Goal: Check status: Check status

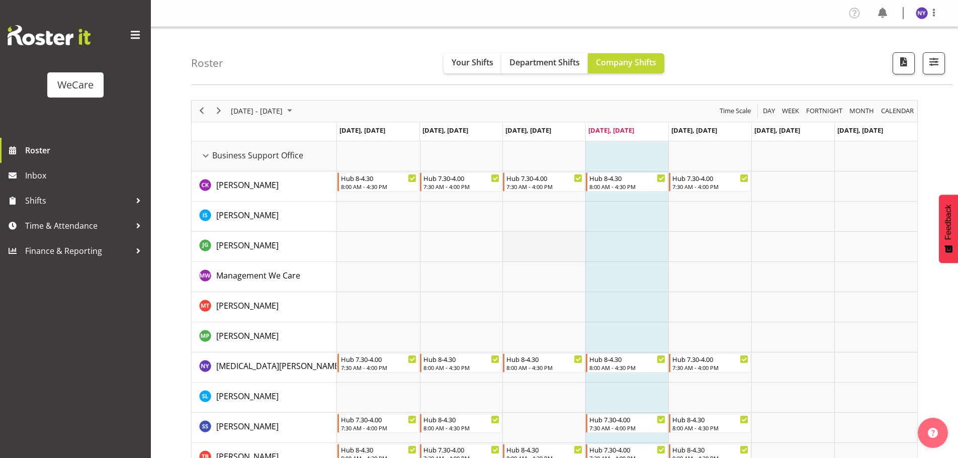
scroll to position [50, 0]
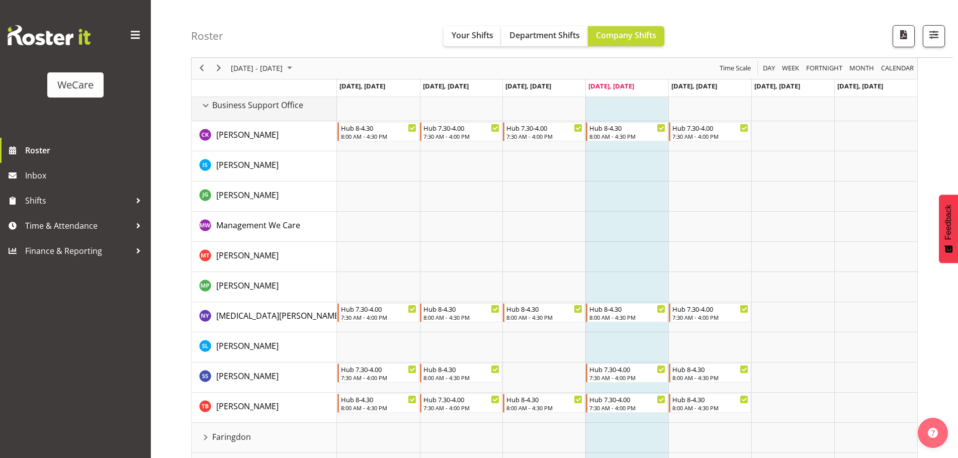
click at [204, 108] on div "Business Support Office resource" at bounding box center [205, 105] width 13 height 13
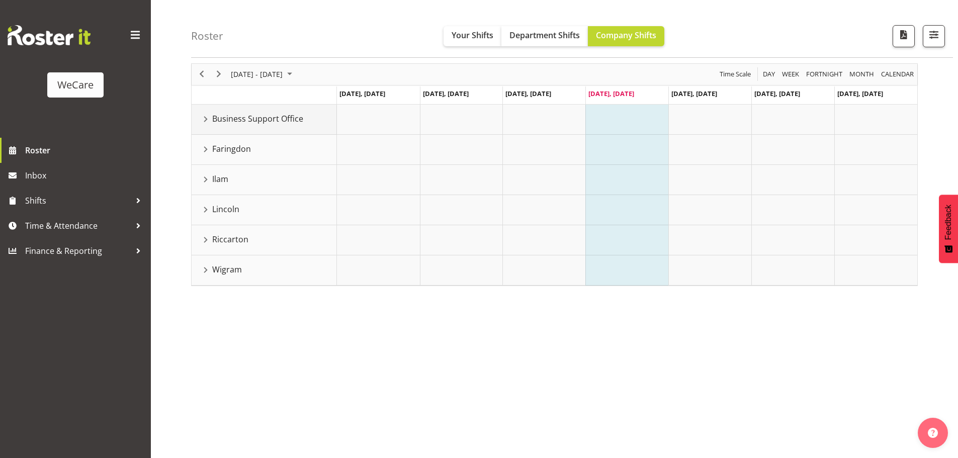
scroll to position [37, 0]
click at [203, 210] on div "Lincoln resource" at bounding box center [205, 209] width 13 height 13
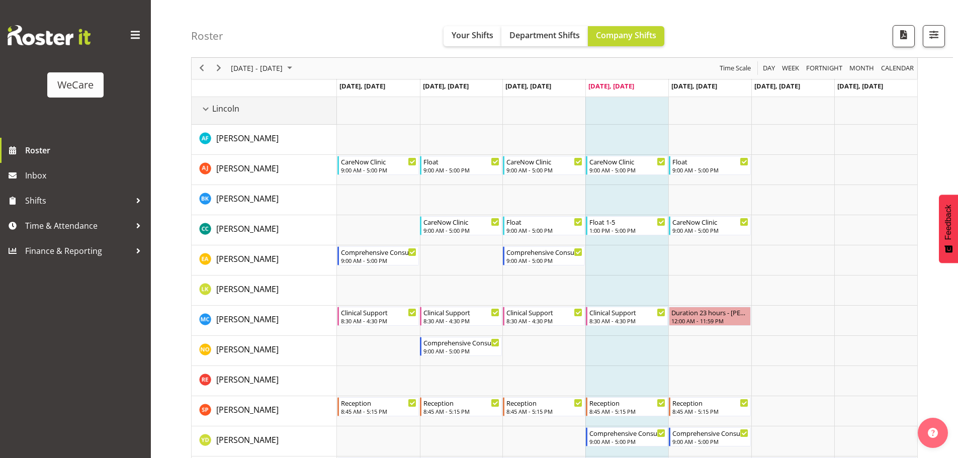
scroll to position [234, 0]
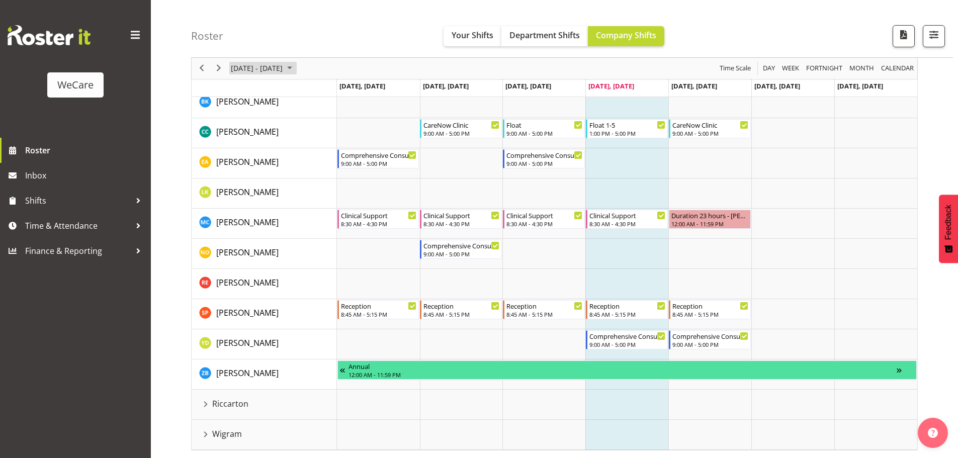
click at [296, 71] on span "September 2025" at bounding box center [290, 68] width 12 height 13
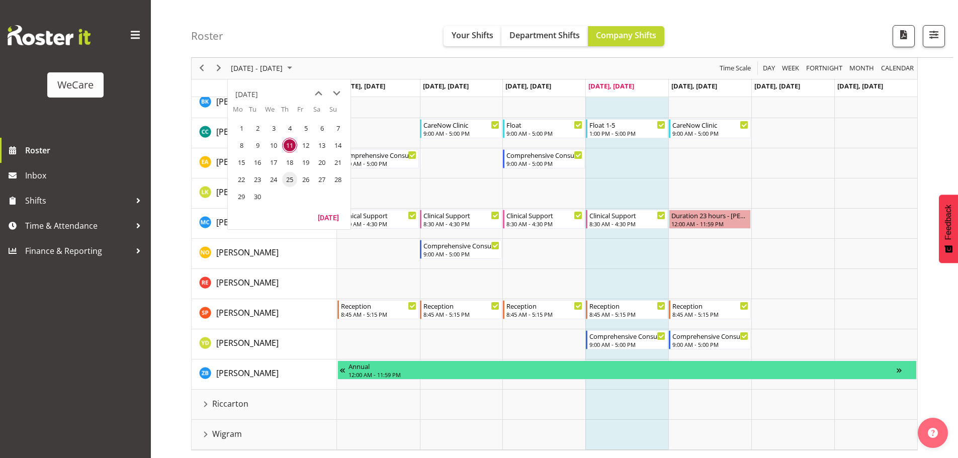
click at [295, 182] on span "25" at bounding box center [289, 179] width 15 height 15
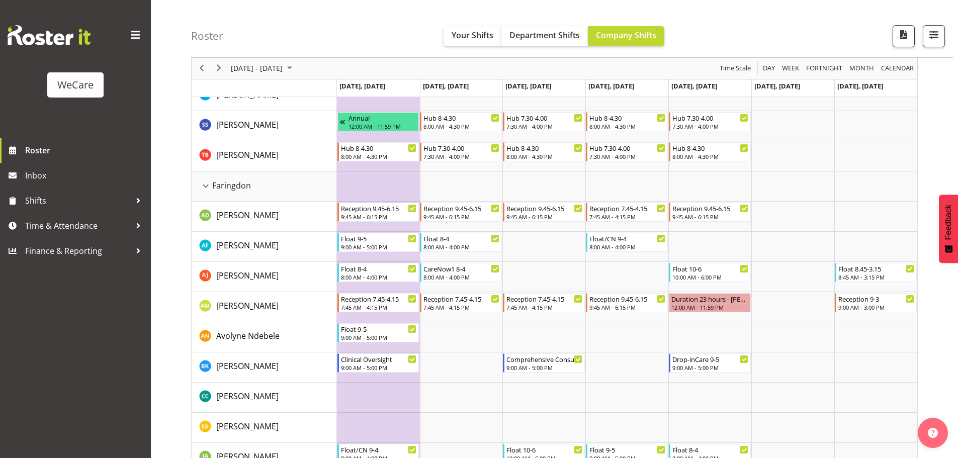
scroll to position [151, 0]
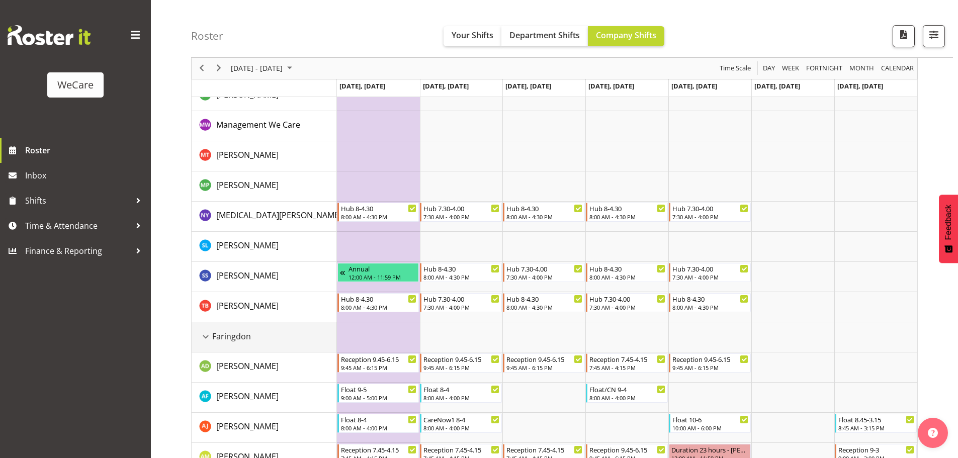
click at [207, 341] on div "Faringdon resource" at bounding box center [205, 336] width 13 height 13
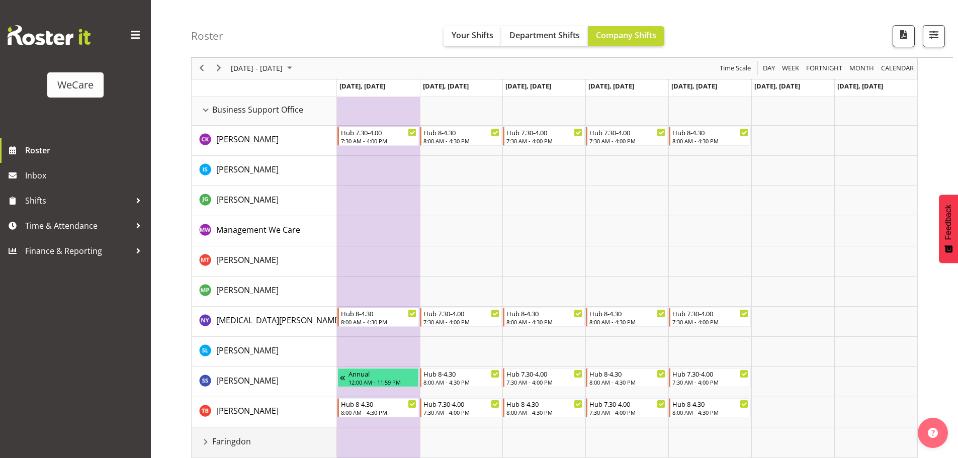
scroll to position [0, 0]
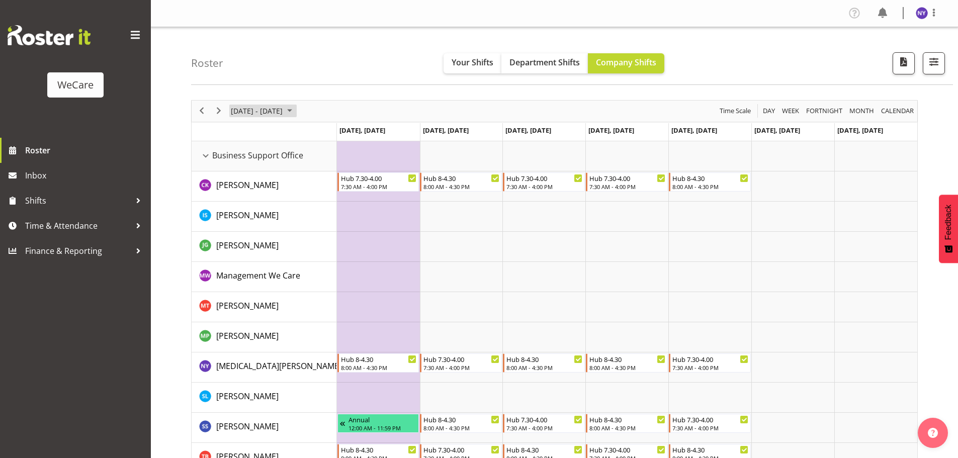
click at [284, 114] on span "[DATE] - [DATE]" at bounding box center [257, 111] width 54 height 13
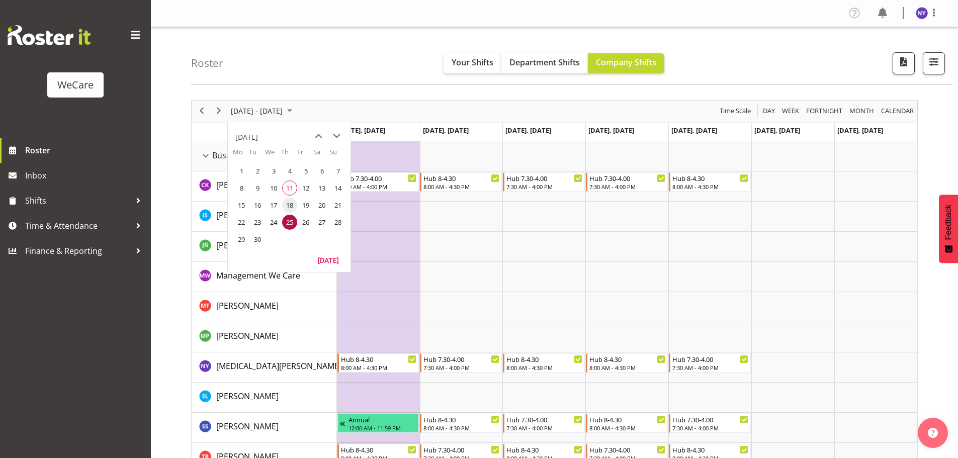
click at [288, 207] on span "18" at bounding box center [289, 205] width 15 height 15
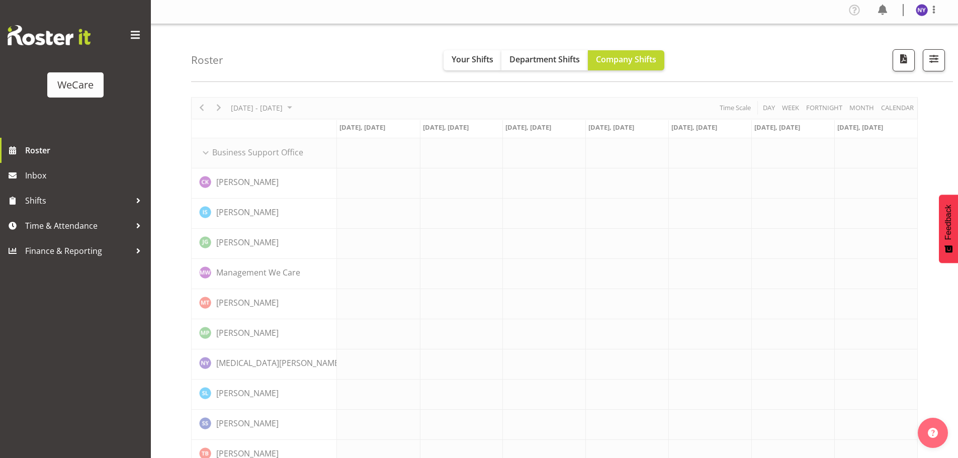
scroll to position [50, 0]
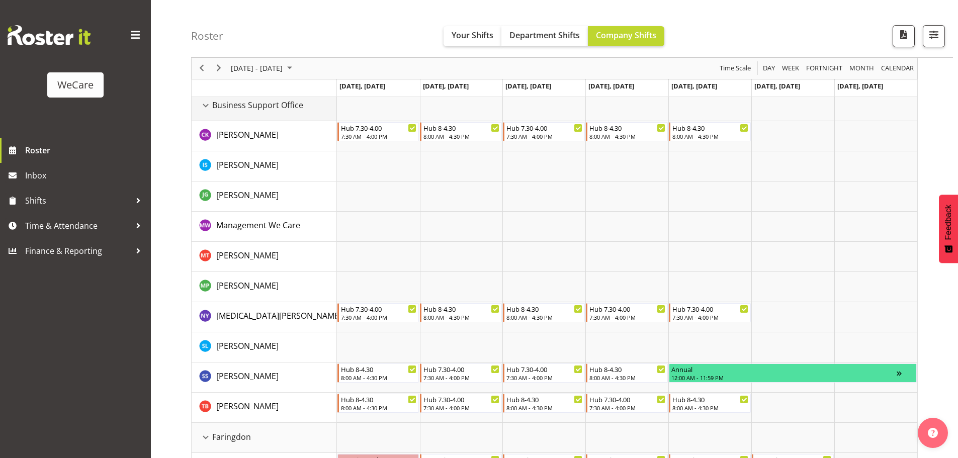
drag, startPoint x: 212, startPoint y: 108, endPoint x: 226, endPoint y: 158, distance: 52.3
click at [211, 108] on div "Business Support Office resource" at bounding box center [205, 105] width 13 height 13
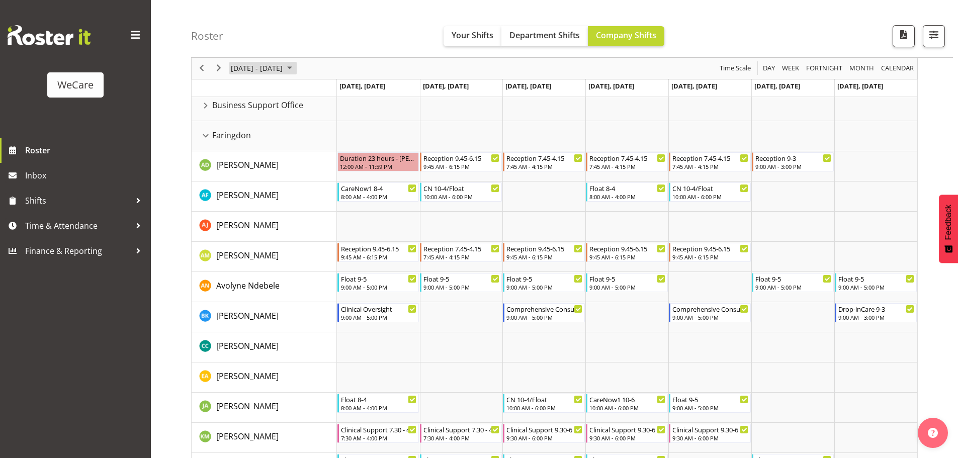
click at [271, 72] on span "[DATE] - [DATE]" at bounding box center [257, 68] width 54 height 13
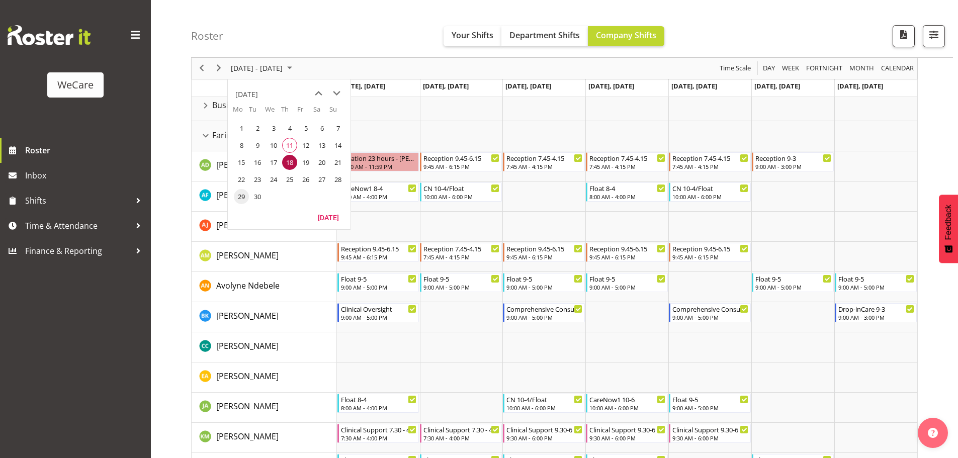
click at [244, 194] on span "29" at bounding box center [241, 196] width 15 height 15
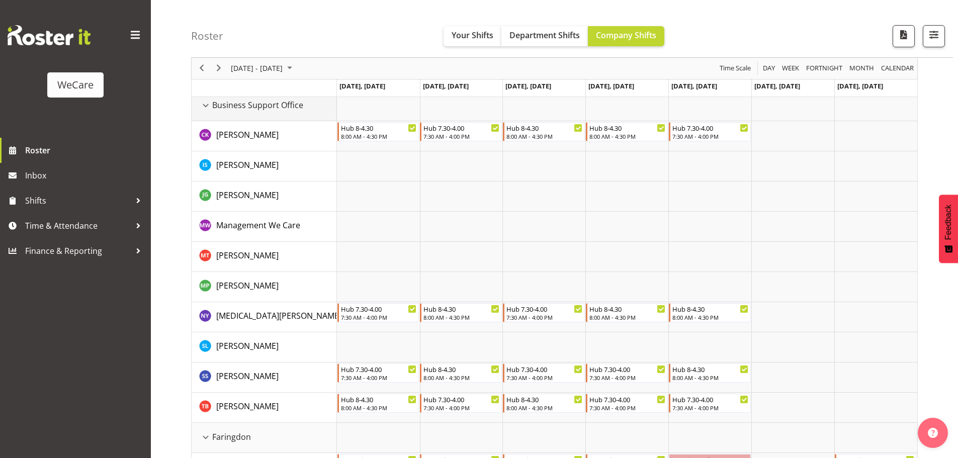
click at [205, 109] on div "Business Support Office resource" at bounding box center [205, 105] width 13 height 13
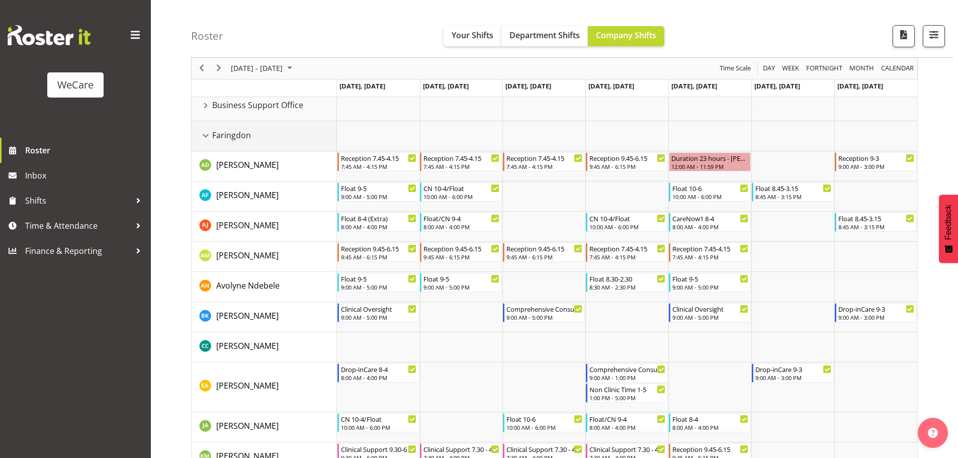
click at [209, 135] on div "Faringdon resource" at bounding box center [205, 135] width 13 height 13
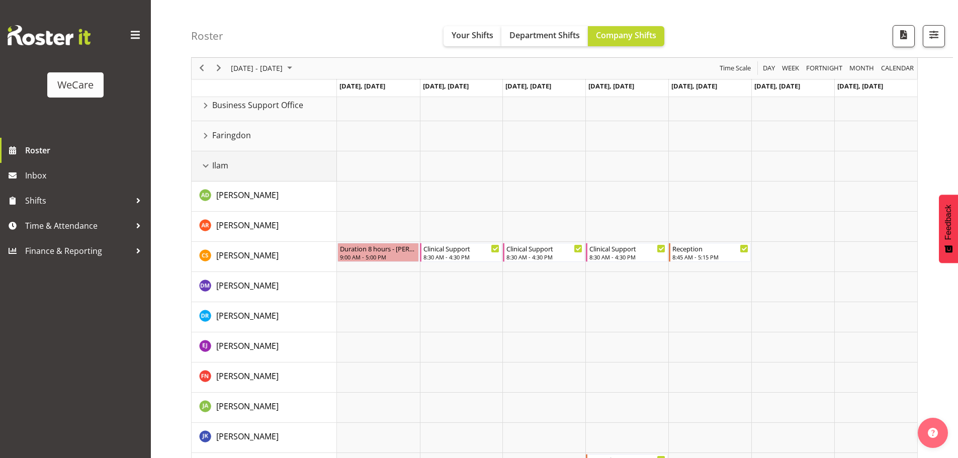
click at [205, 166] on div "Ilam resource" at bounding box center [205, 165] width 13 height 13
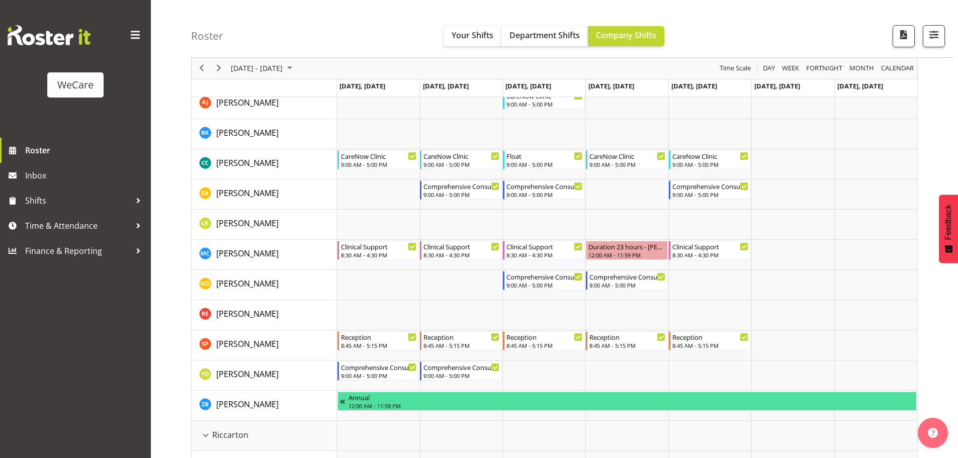
scroll to position [201, 0]
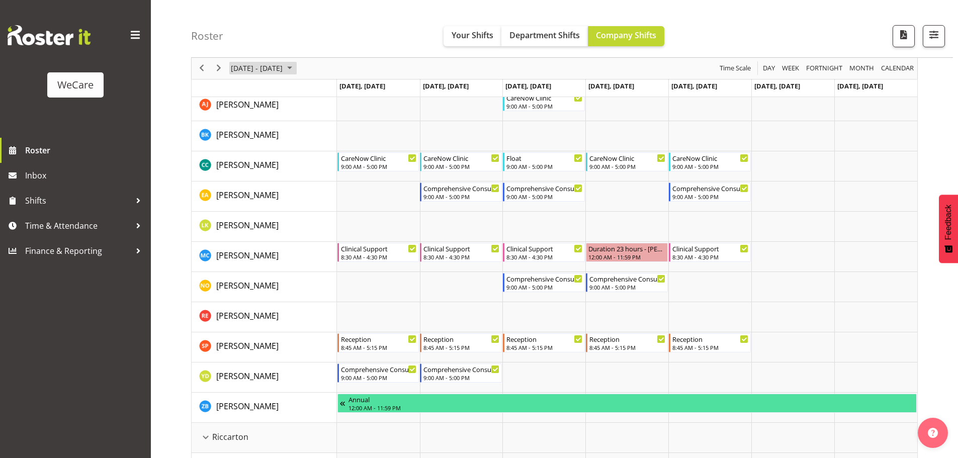
click at [296, 71] on span "September 2025" at bounding box center [290, 68] width 12 height 13
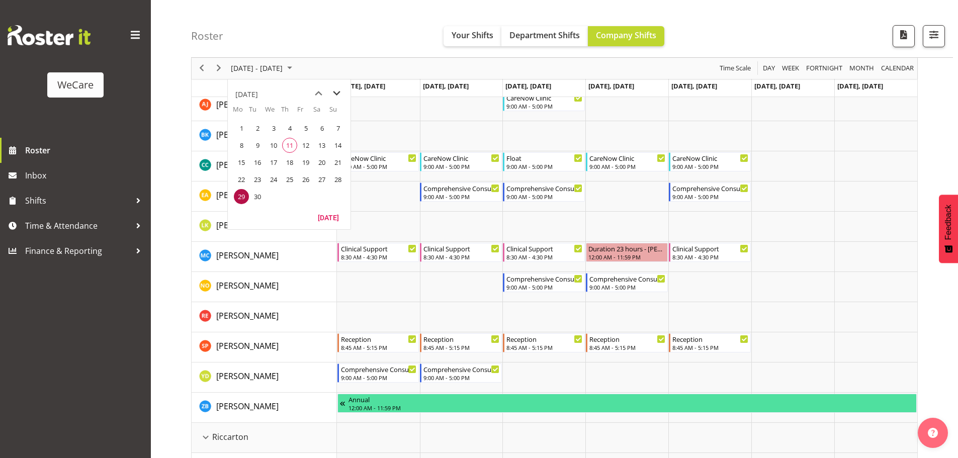
click at [338, 93] on span "next month" at bounding box center [337, 93] width 18 height 18
click at [244, 146] on span "6" at bounding box center [241, 145] width 15 height 15
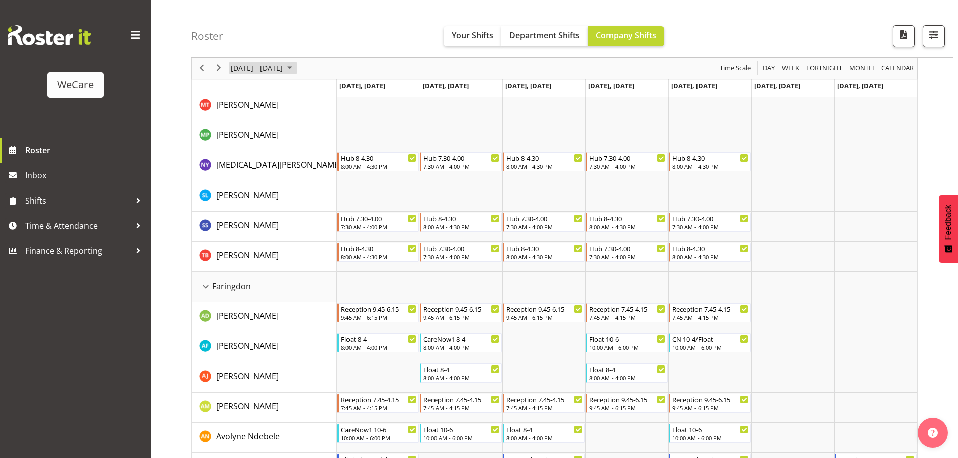
click at [296, 71] on span "October 2025" at bounding box center [290, 68] width 12 height 13
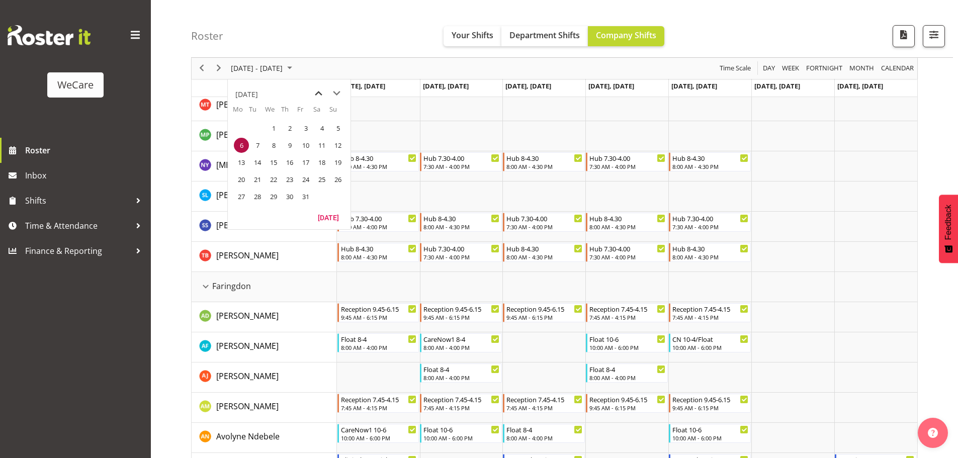
click at [321, 93] on span "previous month" at bounding box center [319, 93] width 18 height 18
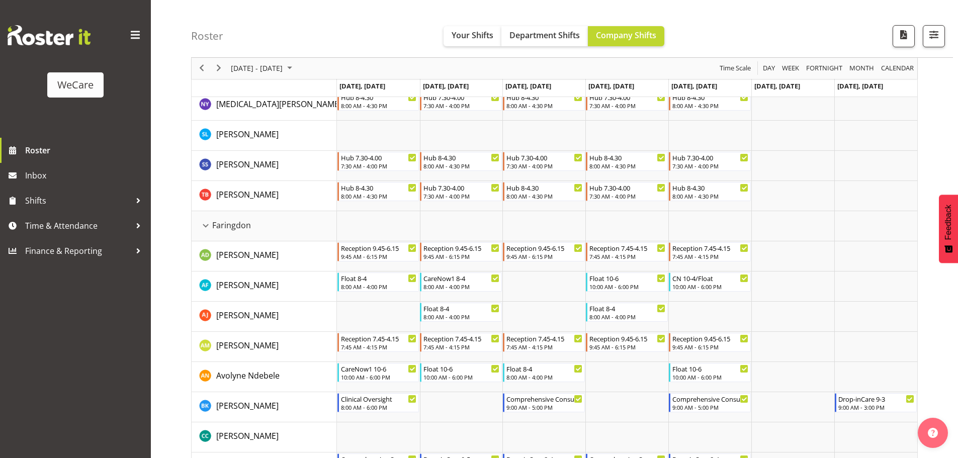
scroll to position [151, 0]
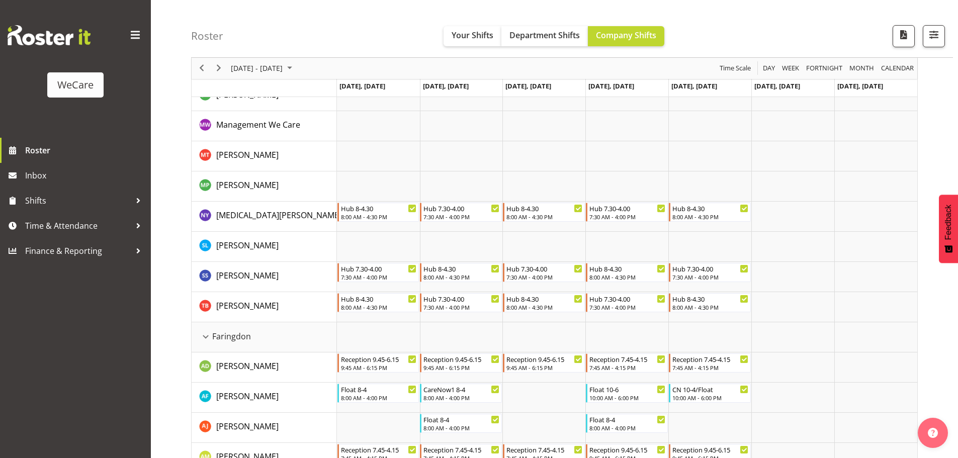
click at [283, 76] on div "[DATE] - [DATE]" at bounding box center [262, 68] width 71 height 21
click at [333, 91] on span "next month" at bounding box center [337, 93] width 18 height 18
click at [315, 93] on span "previous month" at bounding box center [319, 93] width 18 height 18
click at [244, 135] on span "1" at bounding box center [241, 128] width 15 height 15
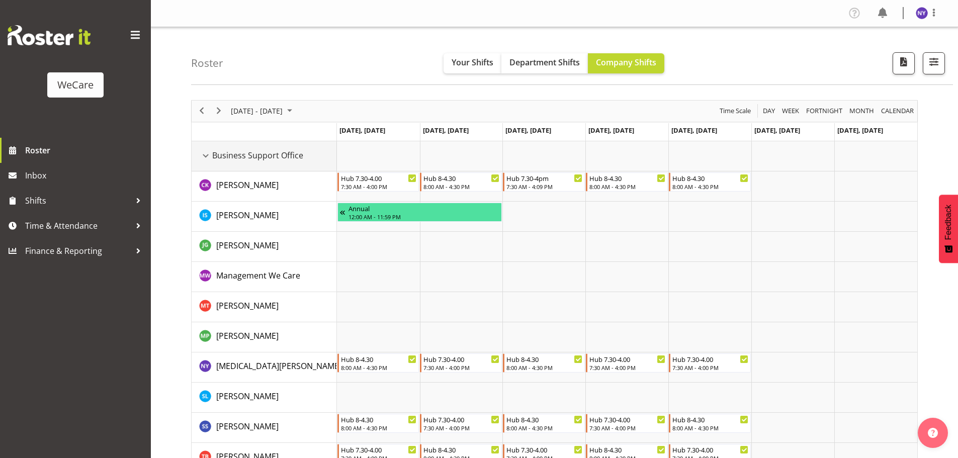
drag, startPoint x: 206, startPoint y: 158, endPoint x: 209, endPoint y: 191, distance: 32.3
click at [206, 158] on div "Business Support Office resource" at bounding box center [205, 155] width 13 height 13
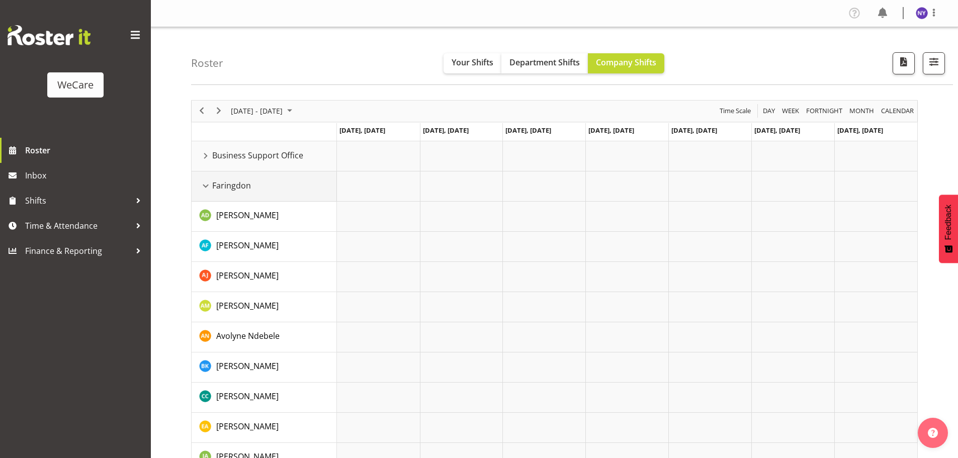
click at [203, 186] on div "Faringdon resource" at bounding box center [205, 185] width 13 height 13
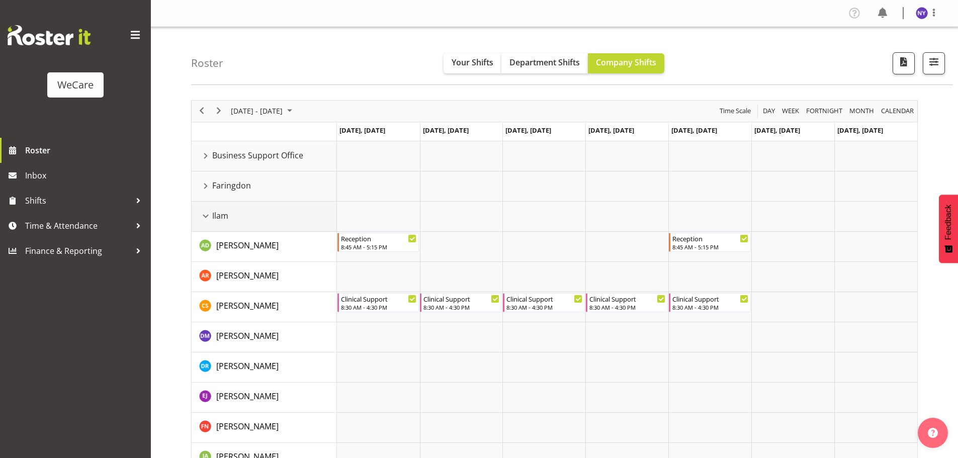
click at [204, 218] on div "Ilam resource" at bounding box center [205, 216] width 13 height 13
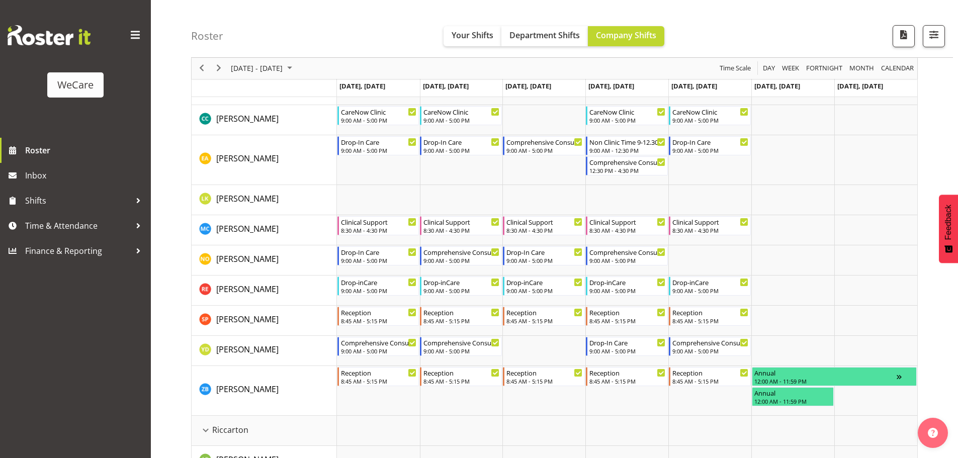
scroll to position [302, 0]
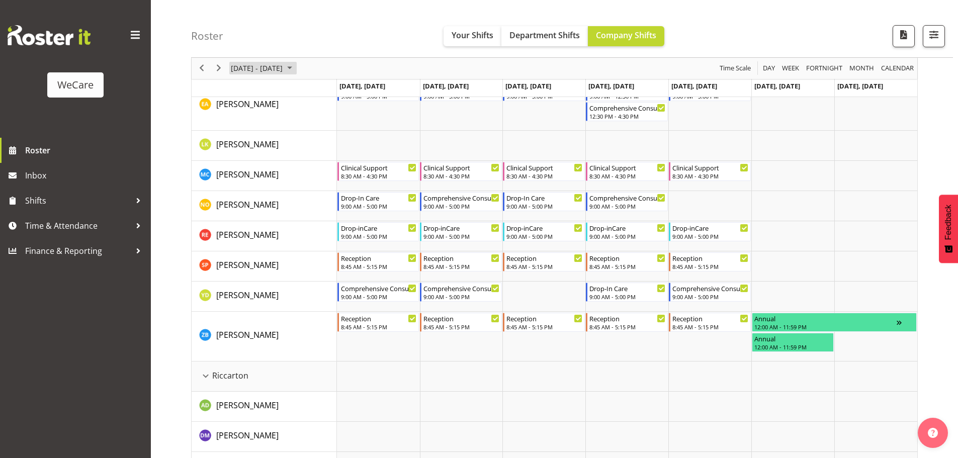
click at [284, 71] on span "[DATE] - [DATE]" at bounding box center [257, 68] width 54 height 13
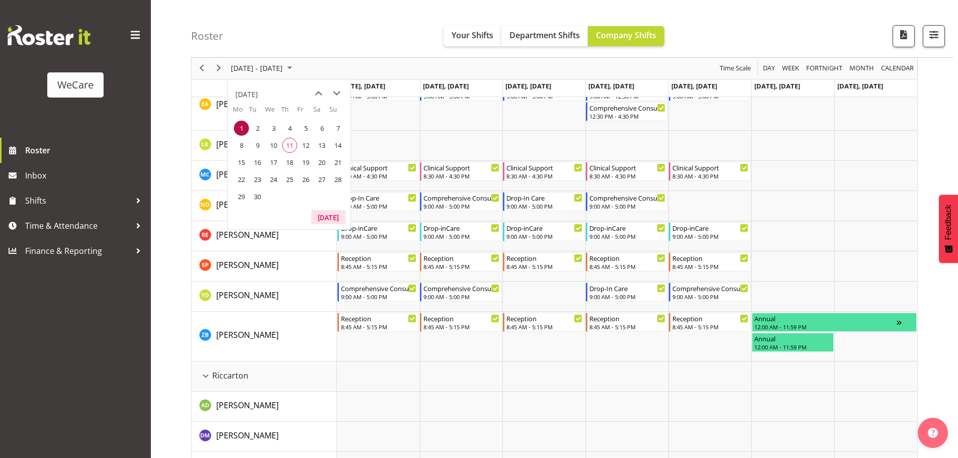
click at [327, 216] on button "[DATE]" at bounding box center [328, 217] width 34 height 14
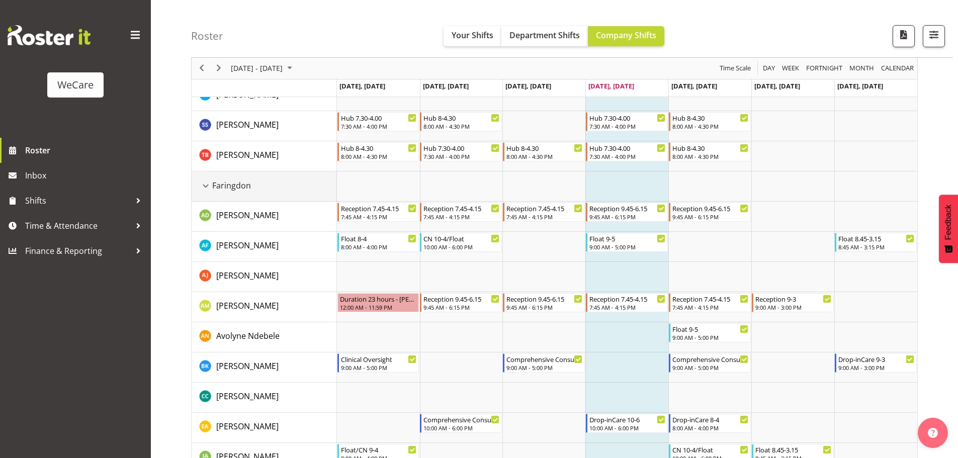
drag, startPoint x: 203, startPoint y: 186, endPoint x: 213, endPoint y: 207, distance: 23.4
click at [203, 186] on div "Faringdon resource" at bounding box center [205, 185] width 13 height 13
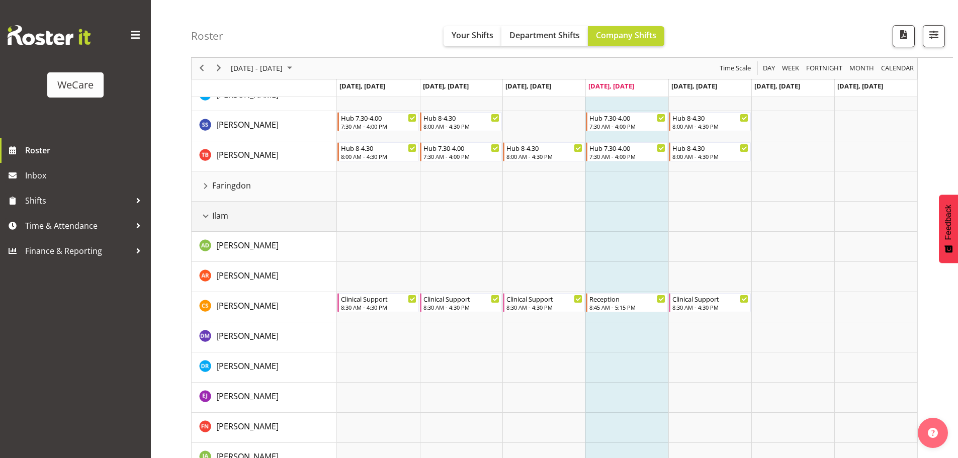
click at [206, 218] on div "Ilam resource" at bounding box center [205, 216] width 13 height 13
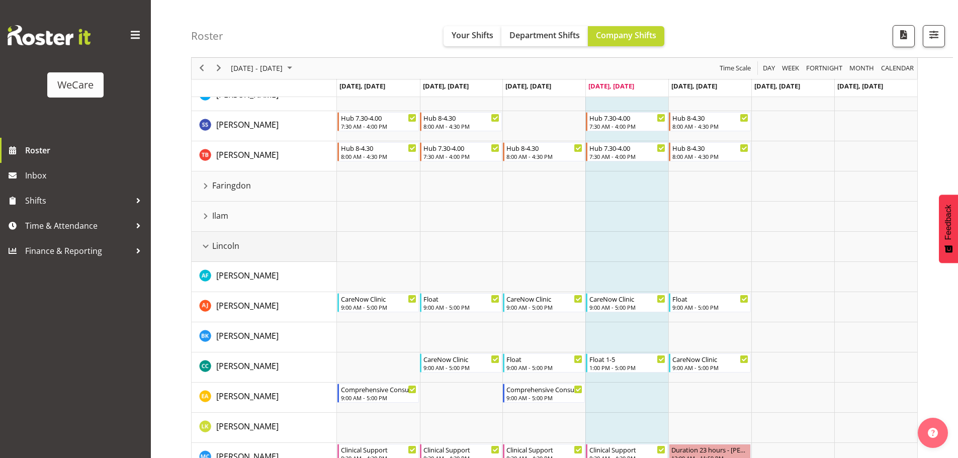
click at [208, 242] on div "Lincoln resource" at bounding box center [205, 246] width 13 height 13
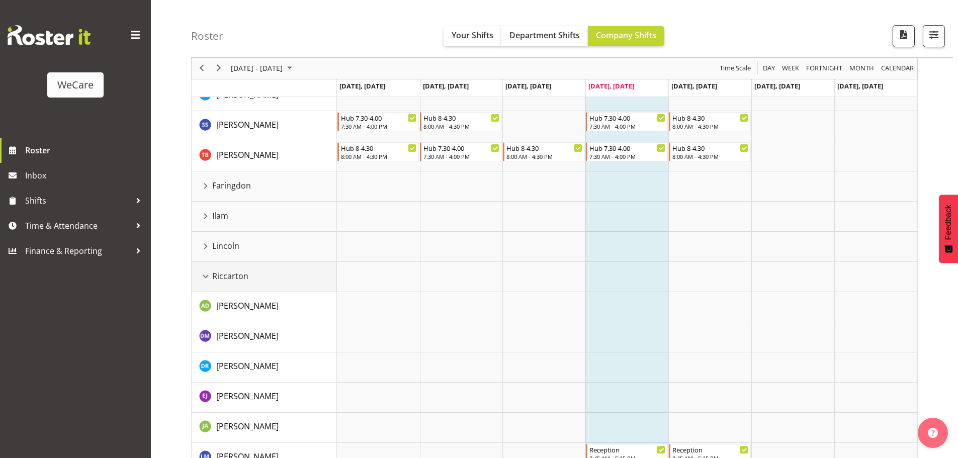
click at [208, 273] on div "Riccarton resource" at bounding box center [205, 276] width 13 height 13
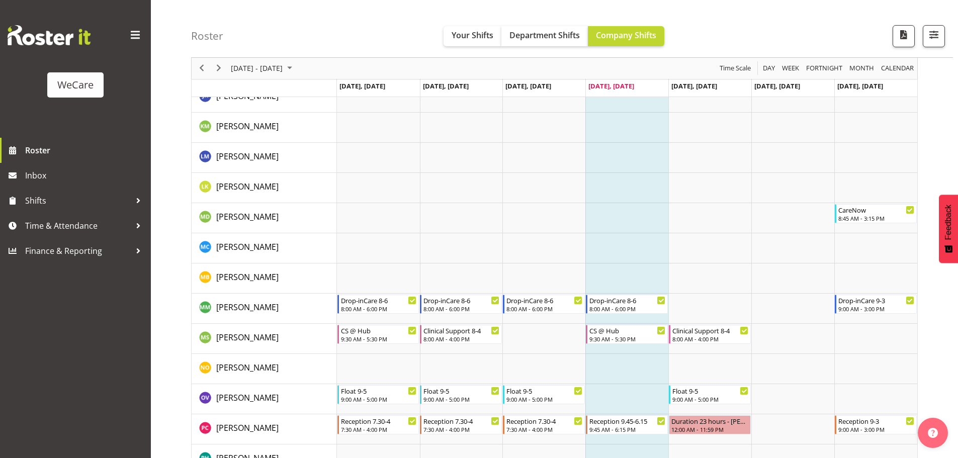
scroll to position [1207, 0]
